Goal: Check status: Check status

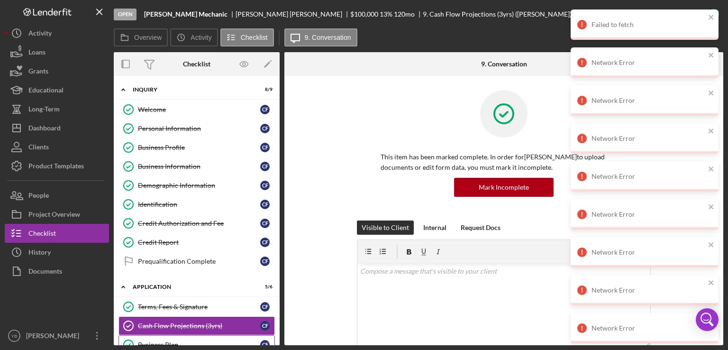
scroll to position [209, 0]
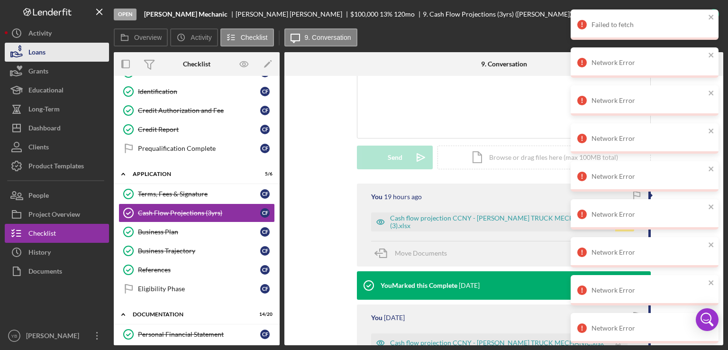
click at [43, 52] on div "Loans" at bounding box center [36, 53] width 17 height 21
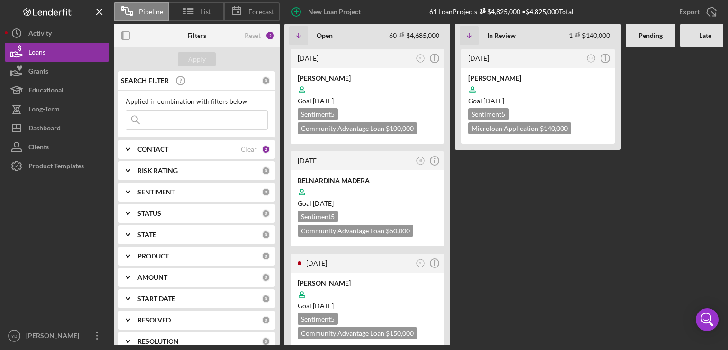
click at [493, 215] on Review "[DATE] SJ Icon/Info [PERSON_NAME] Goal [DATE] Sentiment 5 Microloan Application…" at bounding box center [538, 196] width 166 height 298
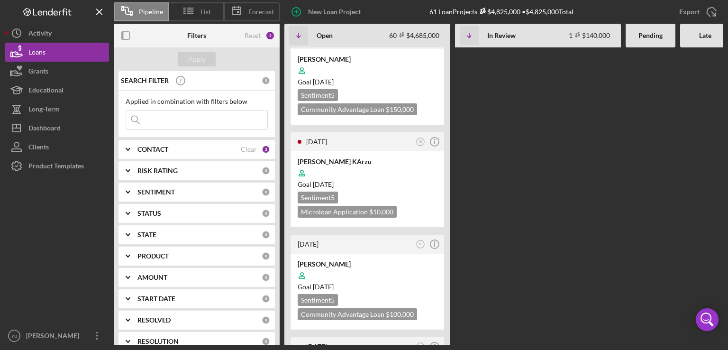
scroll to position [1195, 0]
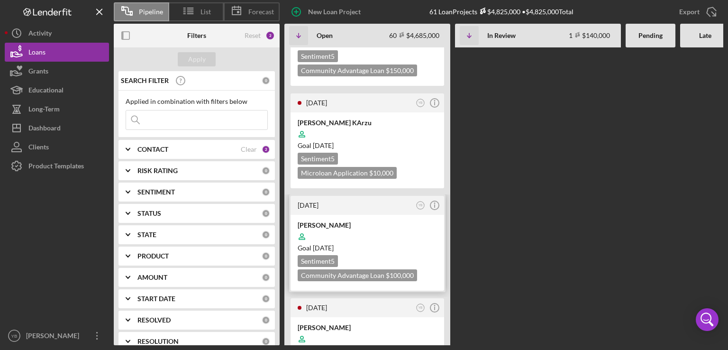
click at [410, 243] on div "Goal [DATE]" at bounding box center [367, 247] width 139 height 9
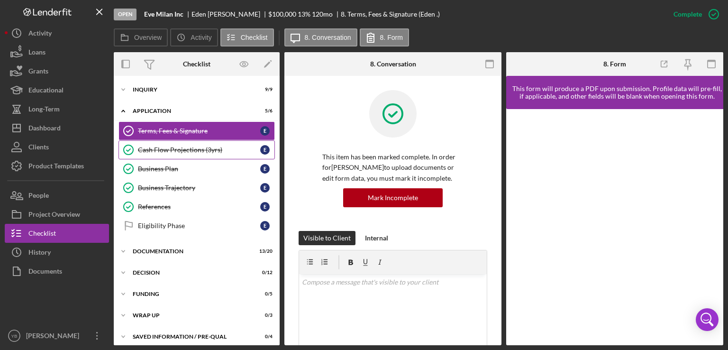
click at [187, 151] on div "Cash Flow Projections (3yrs)" at bounding box center [199, 150] width 122 height 8
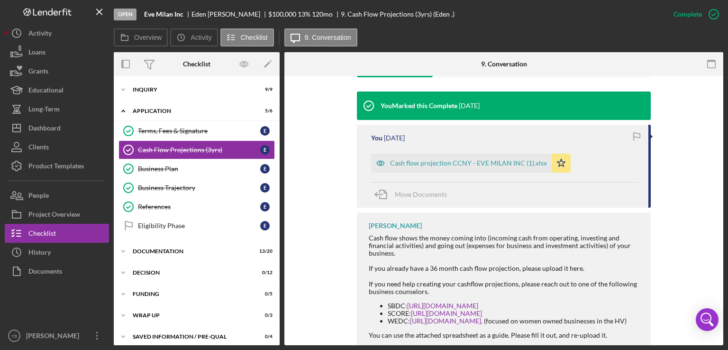
scroll to position [304, 0]
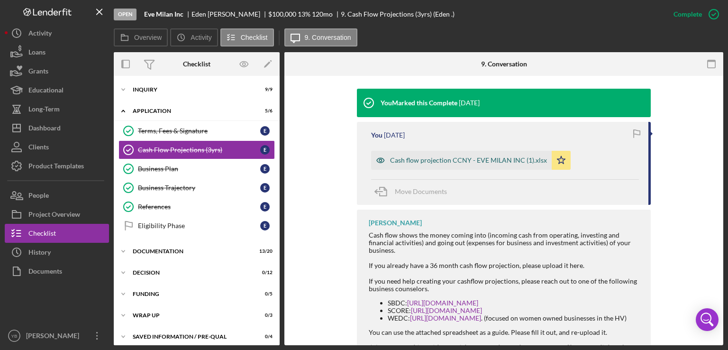
click at [492, 161] on div "Cash flow projection CCNY - EVE MILAN INC (1).xlsx" at bounding box center [468, 161] width 157 height 8
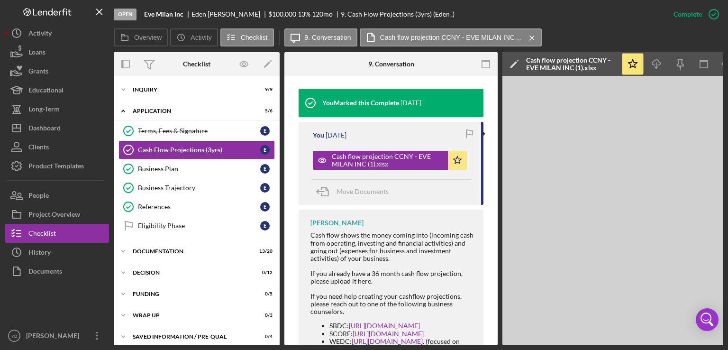
scroll to position [0, 63]
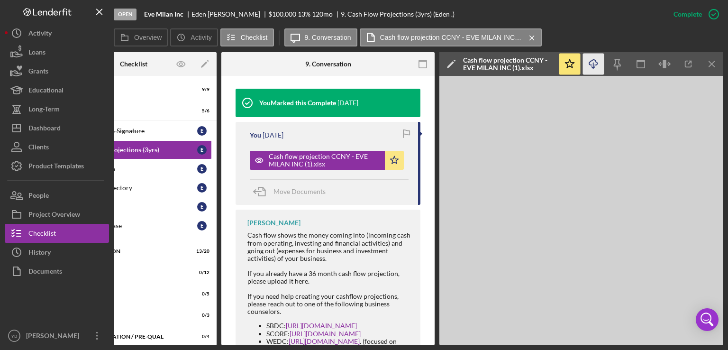
click at [596, 66] on icon "Icon/Download" at bounding box center [593, 64] width 21 height 21
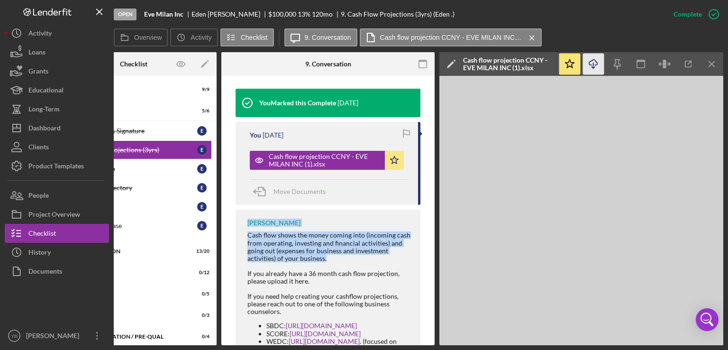
drag, startPoint x: 434, startPoint y: 255, endPoint x: 432, endPoint y: 203, distance: 51.8
click at [432, 203] on div "Overview Internal Workflow Stage Open Icon/Dropdown Arrow Archive (can unarchiv…" at bounding box center [419, 198] width 610 height 293
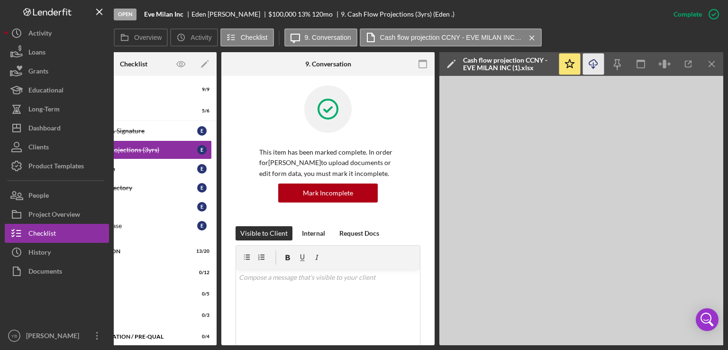
scroll to position [0, 0]
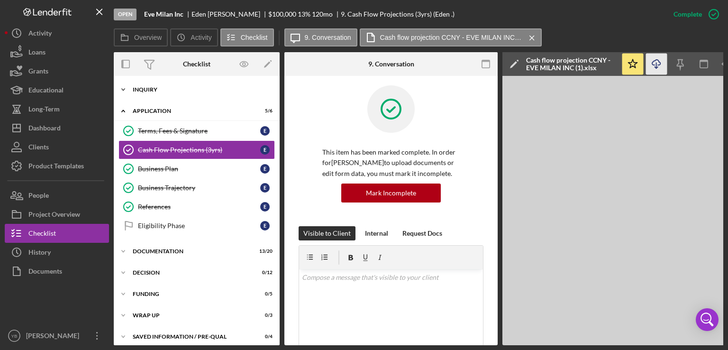
click at [146, 90] on div "Inquiry" at bounding box center [200, 90] width 135 height 6
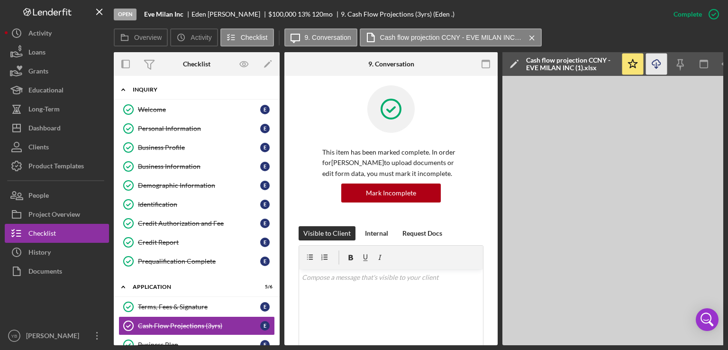
click at [148, 85] on div "Icon/Expander Inquiry 9 / 9" at bounding box center [197, 89] width 166 height 19
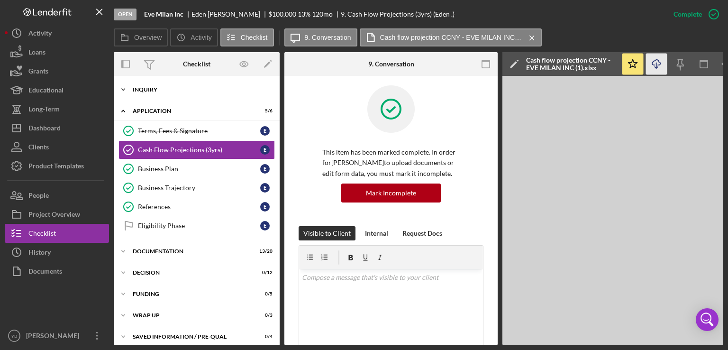
click at [148, 85] on div "Icon/Expander Inquiry 9 / 9" at bounding box center [197, 89] width 166 height 19
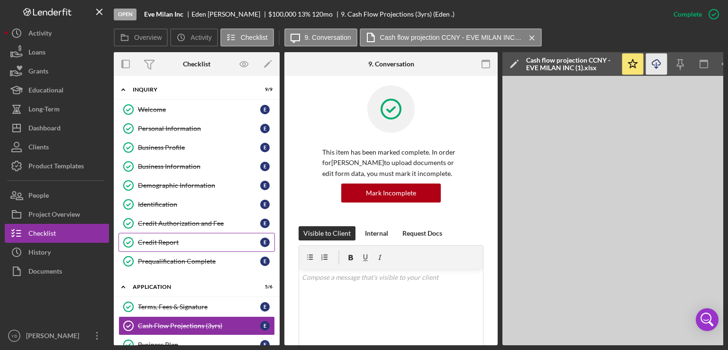
click at [152, 243] on div "Credit Report" at bounding box center [199, 243] width 122 height 8
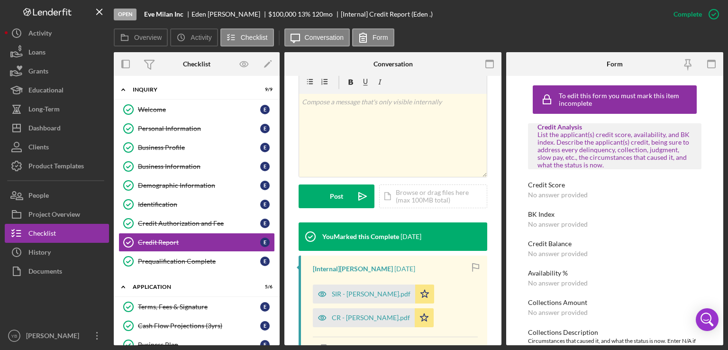
scroll to position [181, 0]
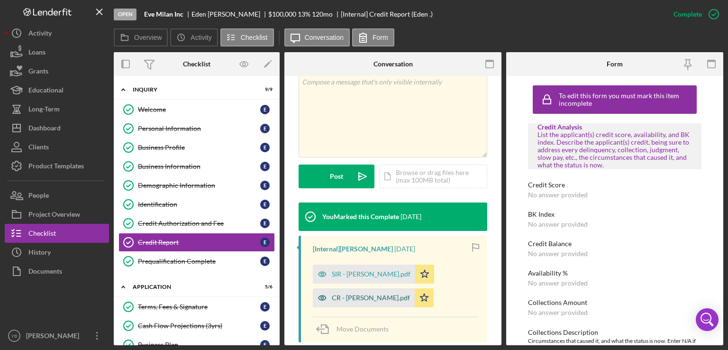
click at [362, 300] on div "CR - [PERSON_NAME].pdf" at bounding box center [371, 298] width 78 height 8
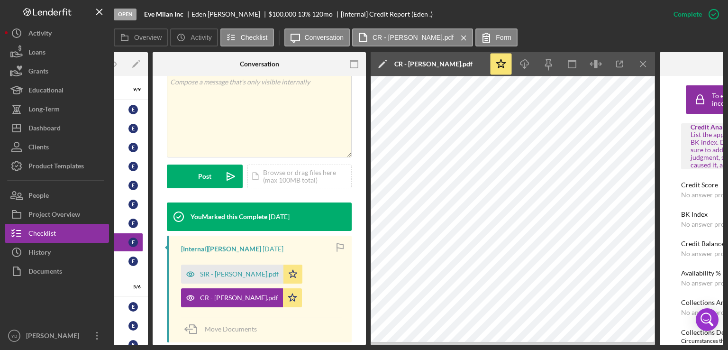
scroll to position [0, 155]
